Goal: Find specific page/section: Find specific page/section

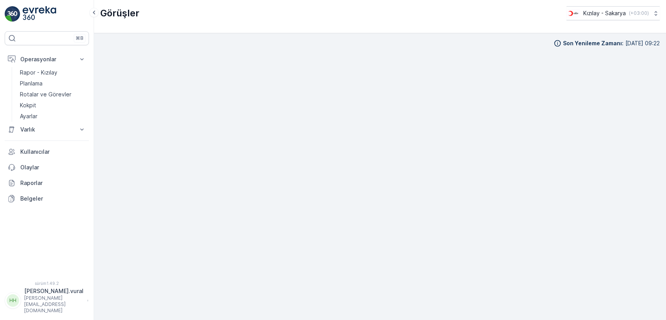
click at [47, 96] on font "Rotalar ve Görevler" at bounding box center [46, 94] width 52 height 7
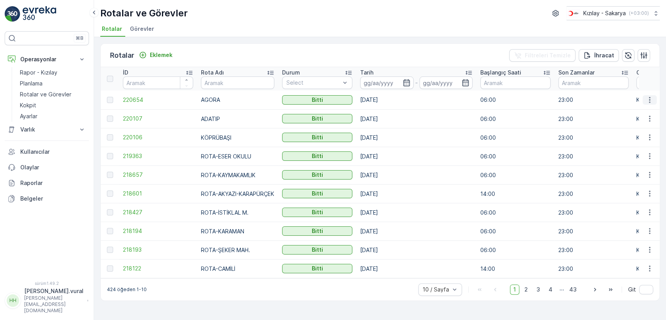
click at [645, 100] on button "button" at bounding box center [650, 99] width 14 height 9
click at [642, 109] on span "See More Details" at bounding box center [631, 112] width 45 height 8
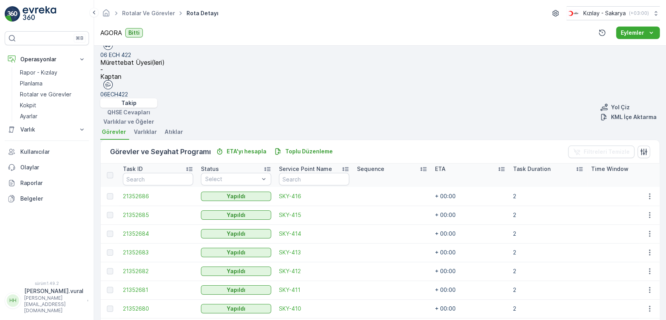
scroll to position [185, 0]
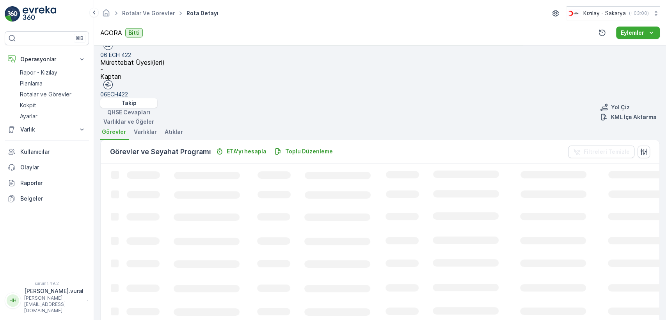
scroll to position [164, 0]
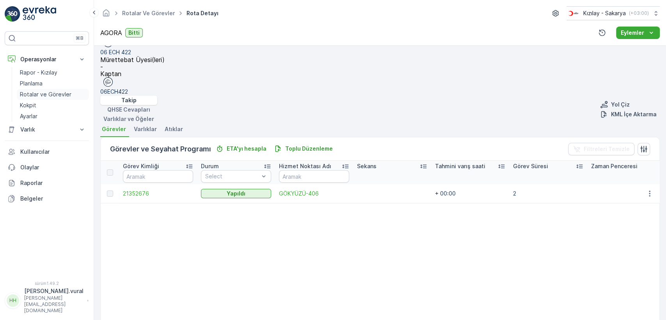
click at [39, 96] on font "Rotalar ve Görevler" at bounding box center [46, 94] width 52 height 7
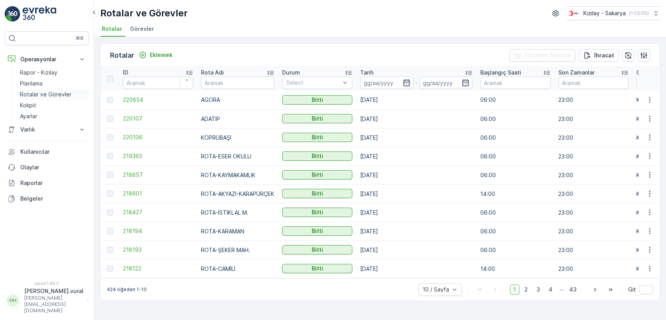
click at [46, 92] on font "Rotalar ve Görevler" at bounding box center [46, 94] width 52 height 7
